Goal: Task Accomplishment & Management: Use online tool/utility

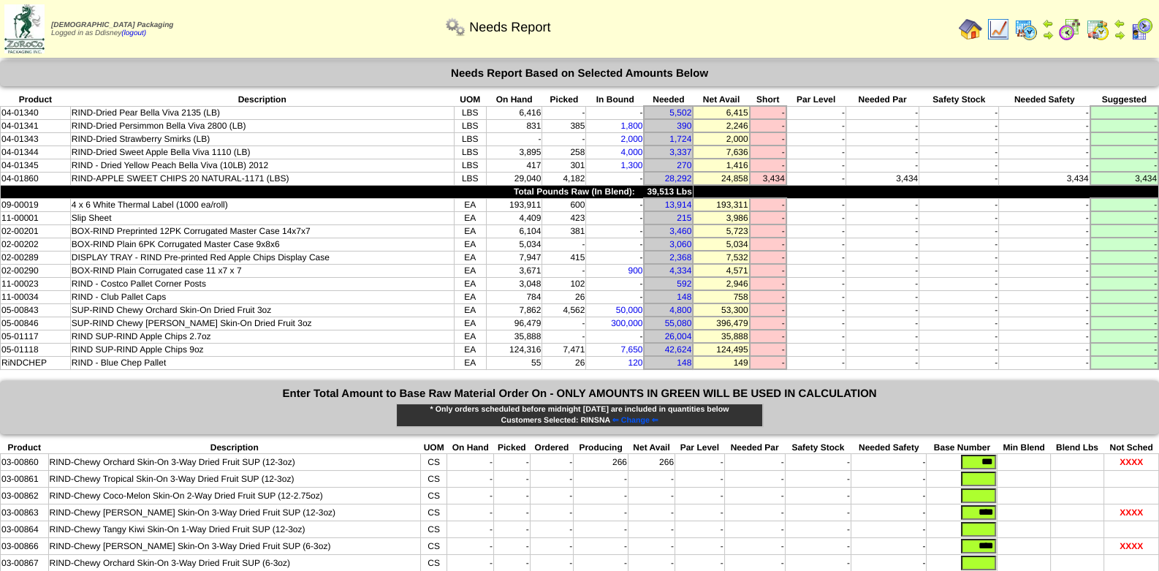
click at [1031, 31] on img at bounding box center [1025, 29] width 23 height 23
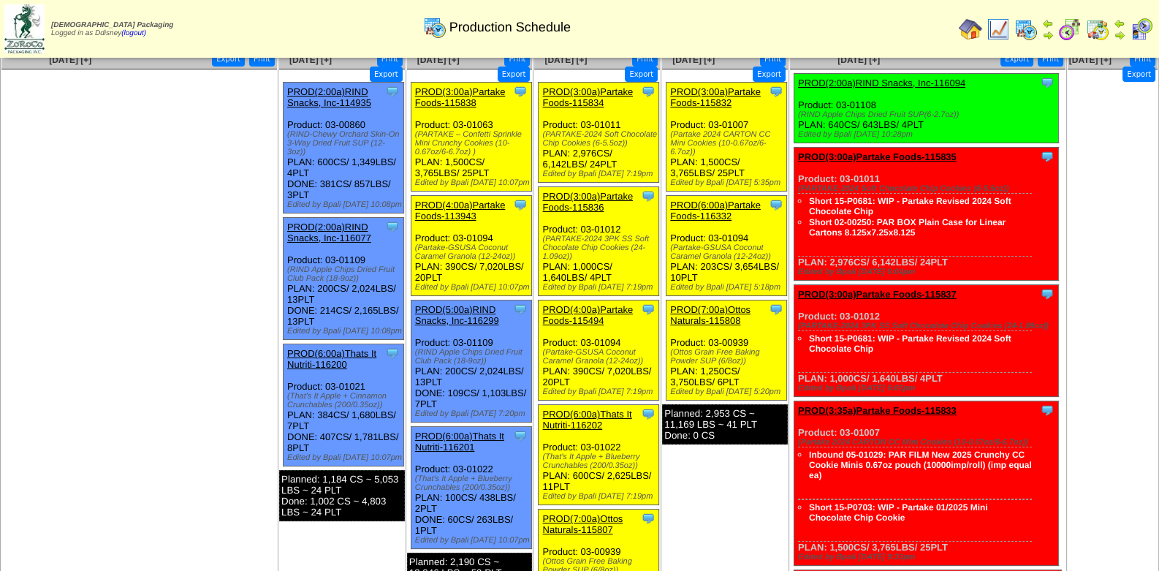
scroll to position [72, 0]
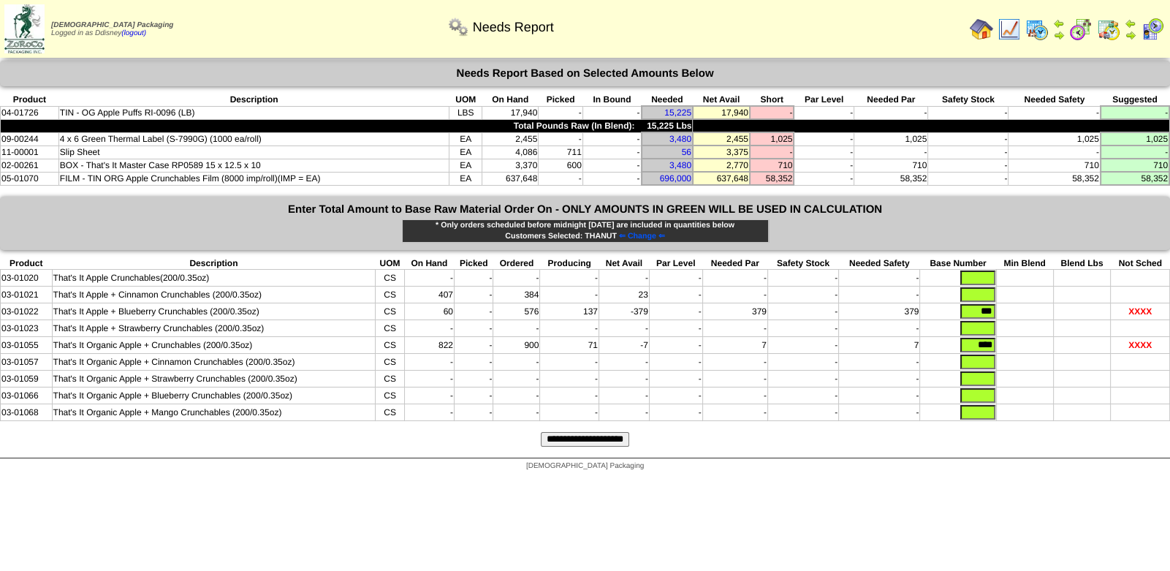
click at [968, 304] on input "***" at bounding box center [977, 311] width 35 height 15
click at [603, 435] on input "**********" at bounding box center [585, 439] width 88 height 15
